Goal: Transaction & Acquisition: Purchase product/service

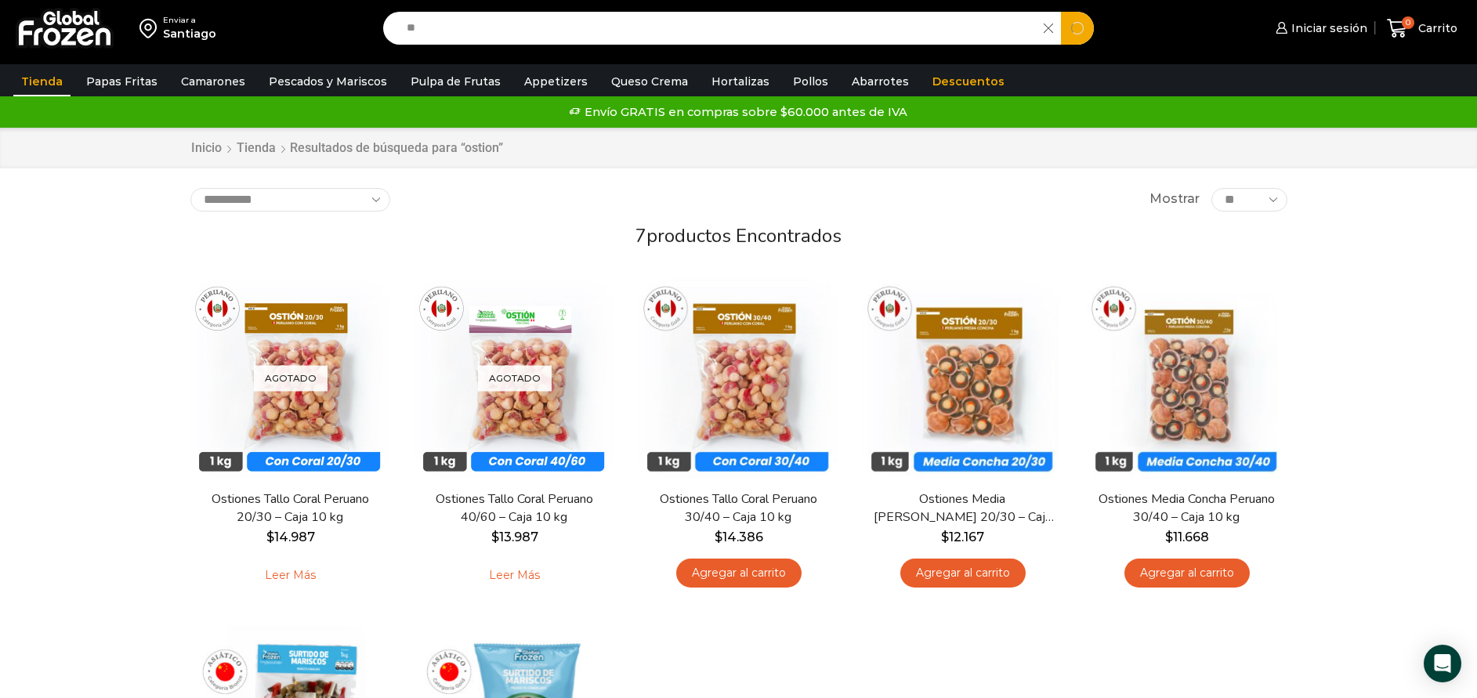
type input "*"
type input "*********"
click at [1061, 12] on button "Search" at bounding box center [1077, 28] width 33 height 33
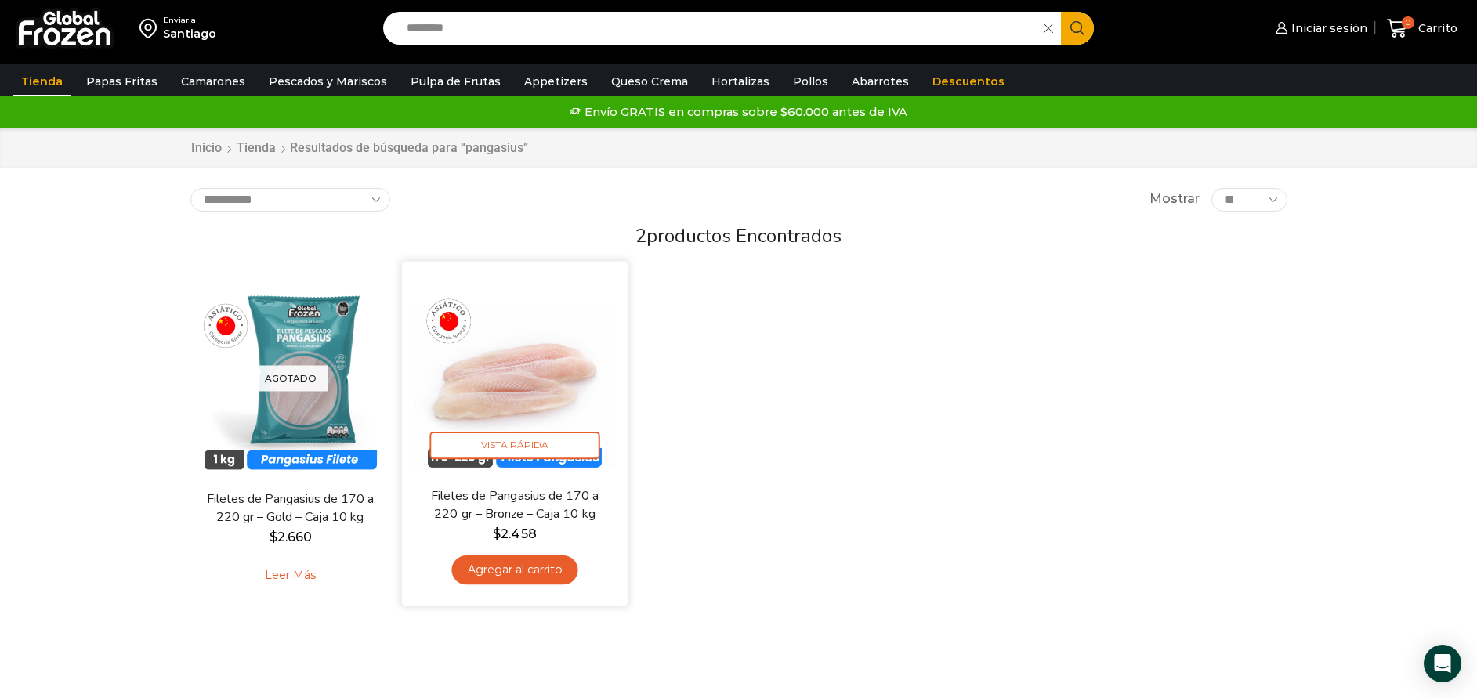
click at [520, 365] on img at bounding box center [515, 375] width 202 height 202
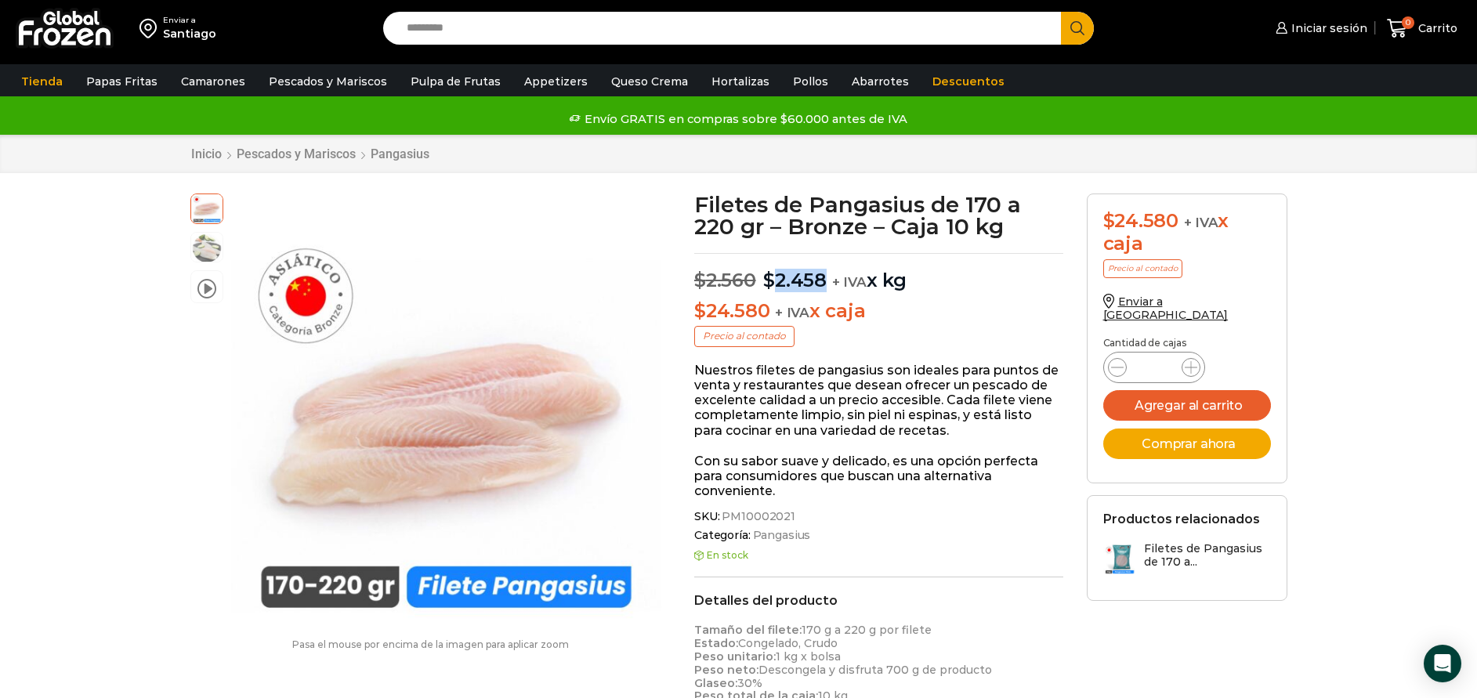
drag, startPoint x: 773, startPoint y: 273, endPoint x: 828, endPoint y: 284, distance: 56.1
click at [828, 284] on p "$ 2.560 Original price was: $2.560. $ 2.458 Current price is: $2.458. + IVA x kg" at bounding box center [878, 272] width 369 height 39
drag, startPoint x: 828, startPoint y: 284, endPoint x: 716, endPoint y: 301, distance: 113.3
click at [716, 301] on bdi "$ 24.580" at bounding box center [731, 310] width 75 height 23
drag, startPoint x: 1140, startPoint y: 656, endPoint x: 1132, endPoint y: 644, distance: 14.6
